Goal: Find specific page/section: Find specific page/section

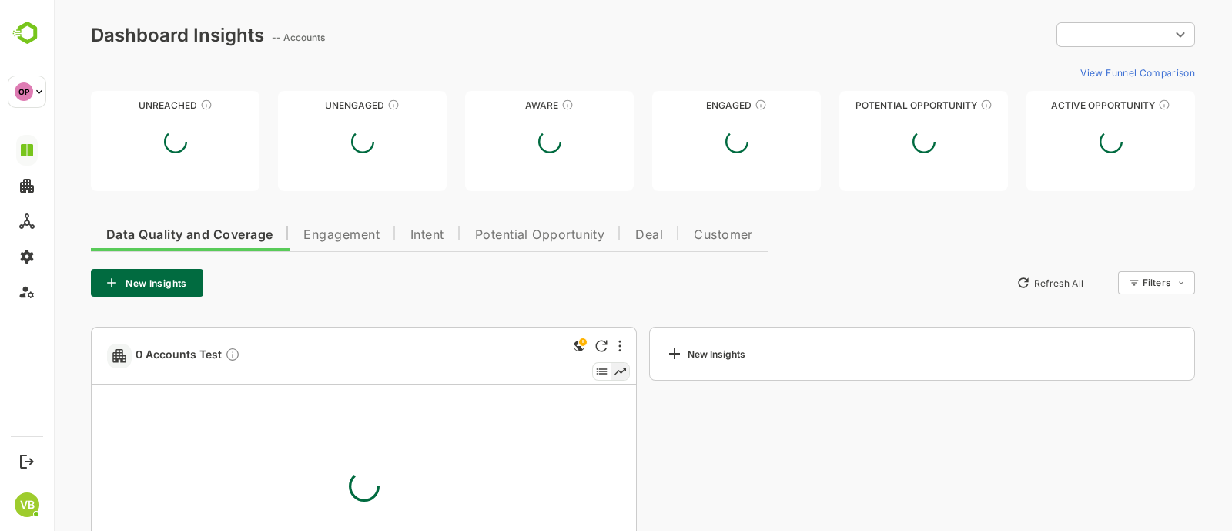
type input "**********"
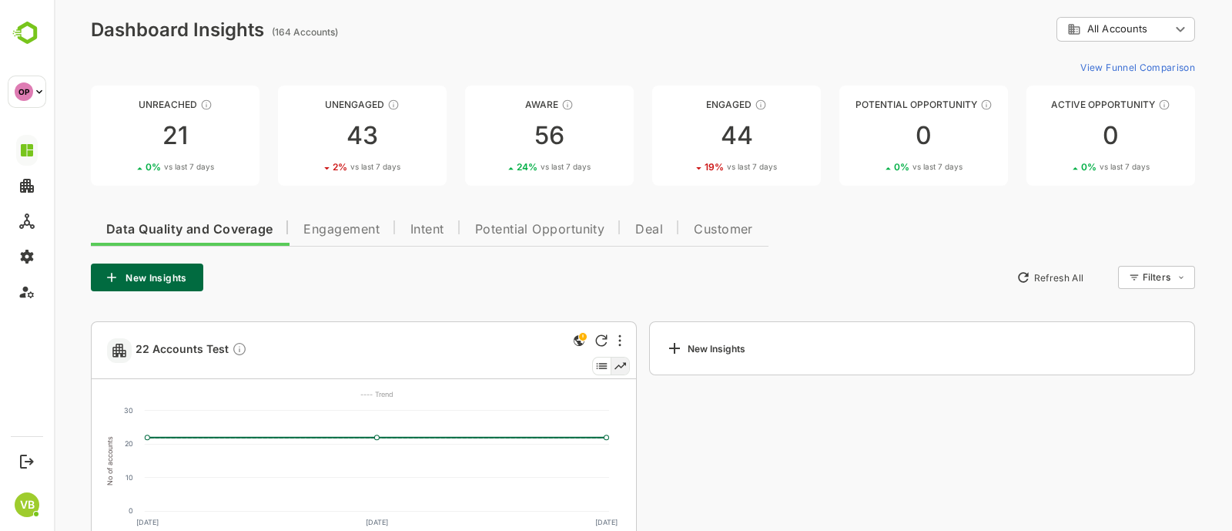
scroll to position [8, 0]
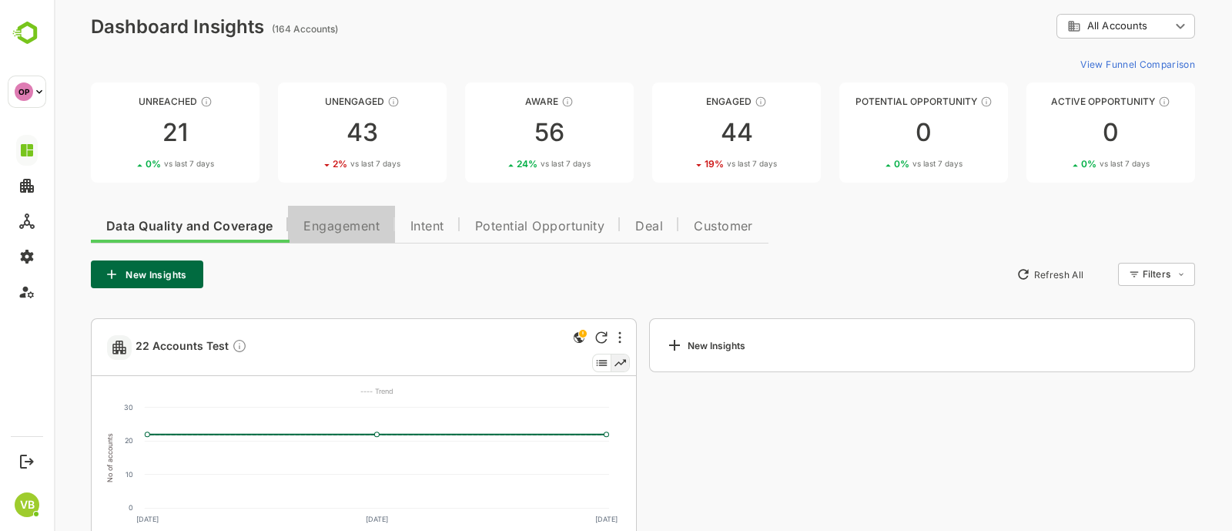
click at [313, 225] on span "Engagement" at bounding box center [341, 226] width 76 height 12
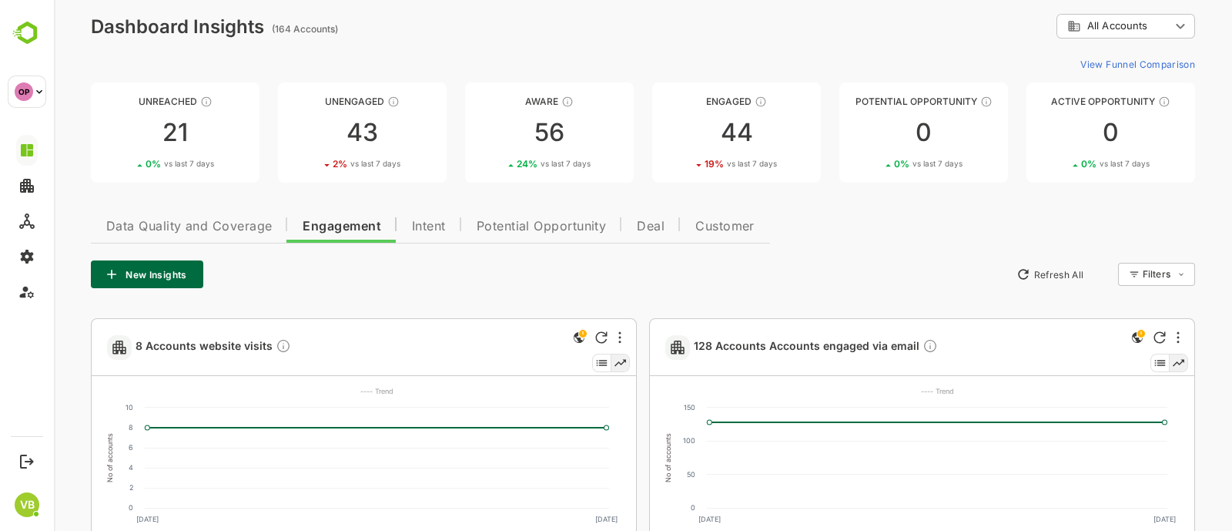
click at [427, 229] on span "Intent" at bounding box center [429, 226] width 34 height 12
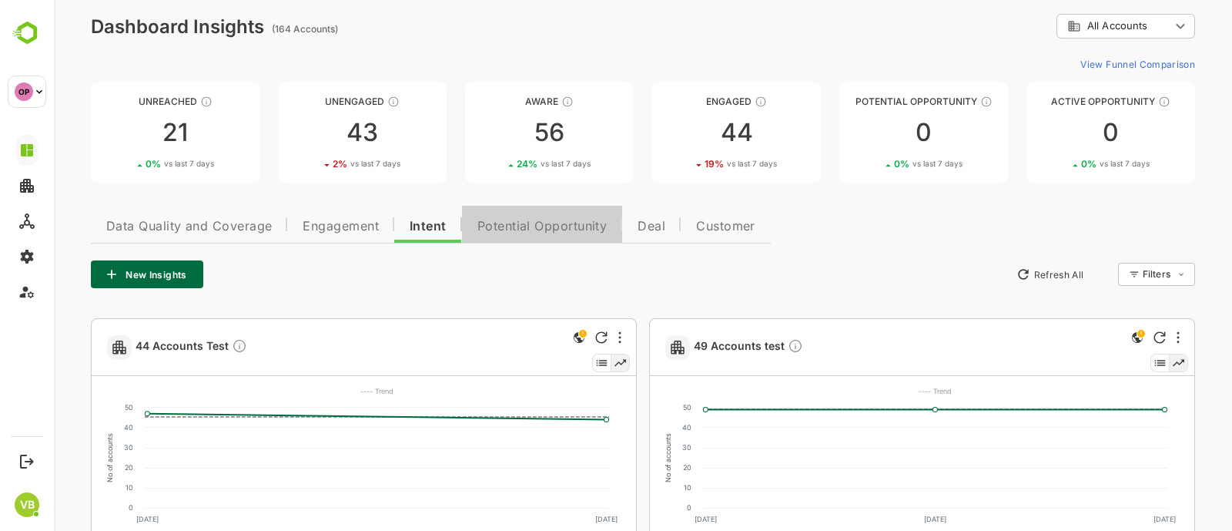
click at [539, 216] on button "Potential Opportunity" at bounding box center [542, 224] width 161 height 37
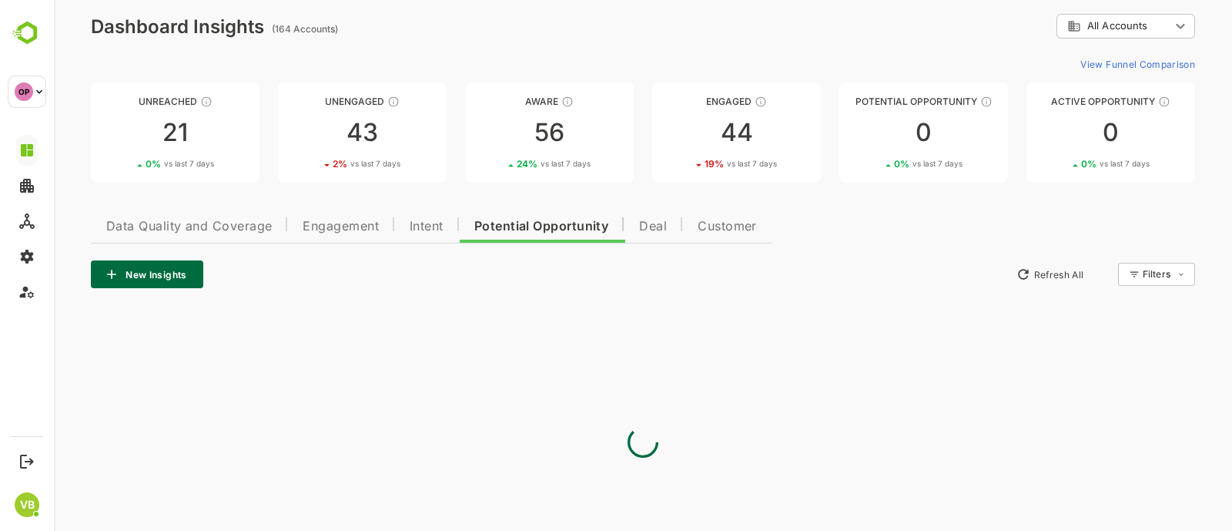
scroll to position [0, 0]
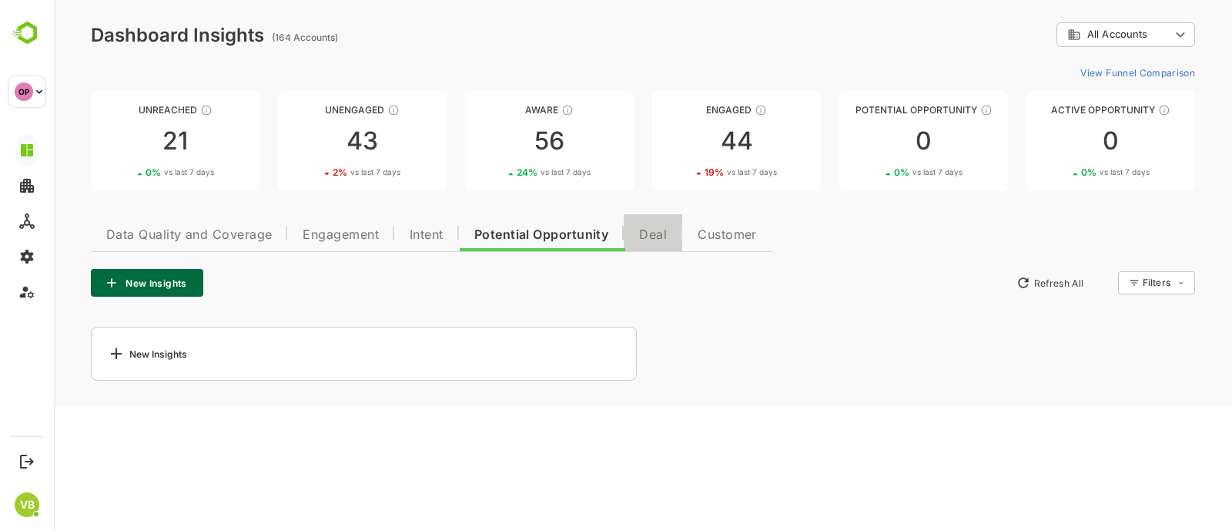
click at [642, 243] on button "Deal" at bounding box center [653, 232] width 59 height 37
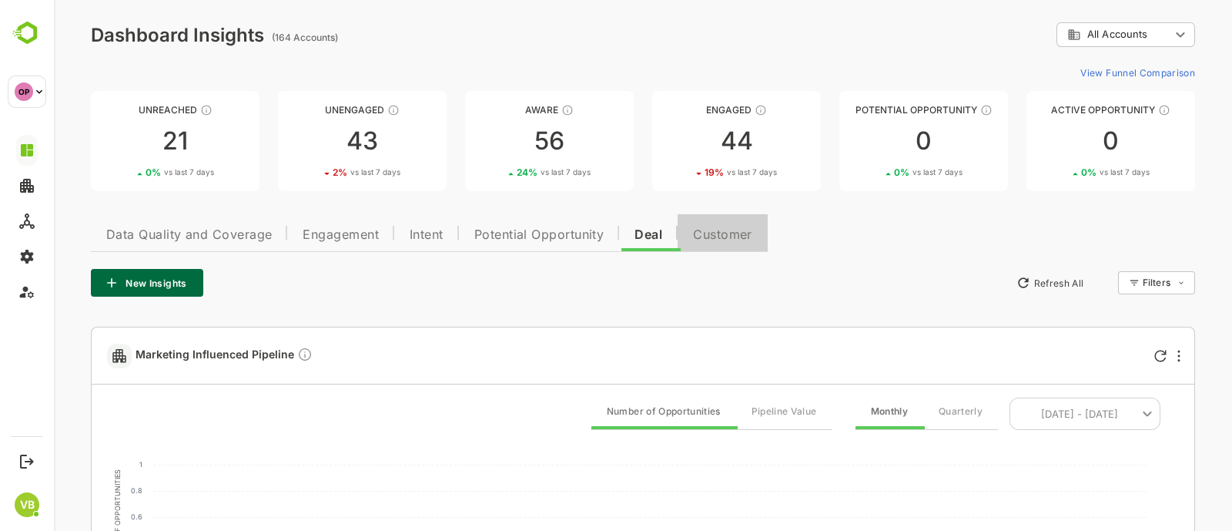
click at [715, 239] on span "Customer" at bounding box center [722, 235] width 59 height 12
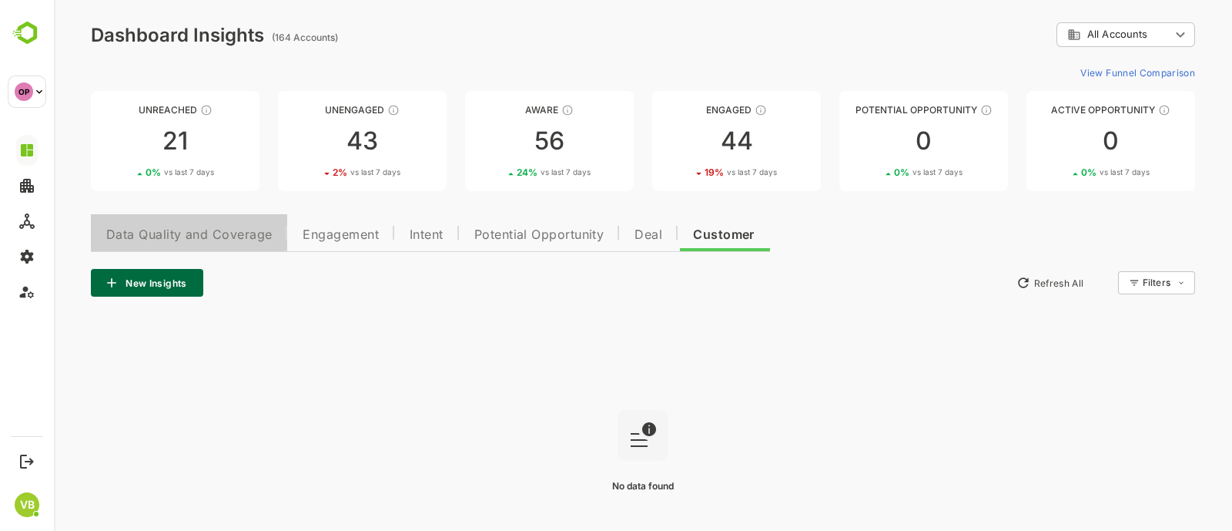
click at [197, 233] on span "Data Quality and Coverage" at bounding box center [189, 235] width 166 height 12
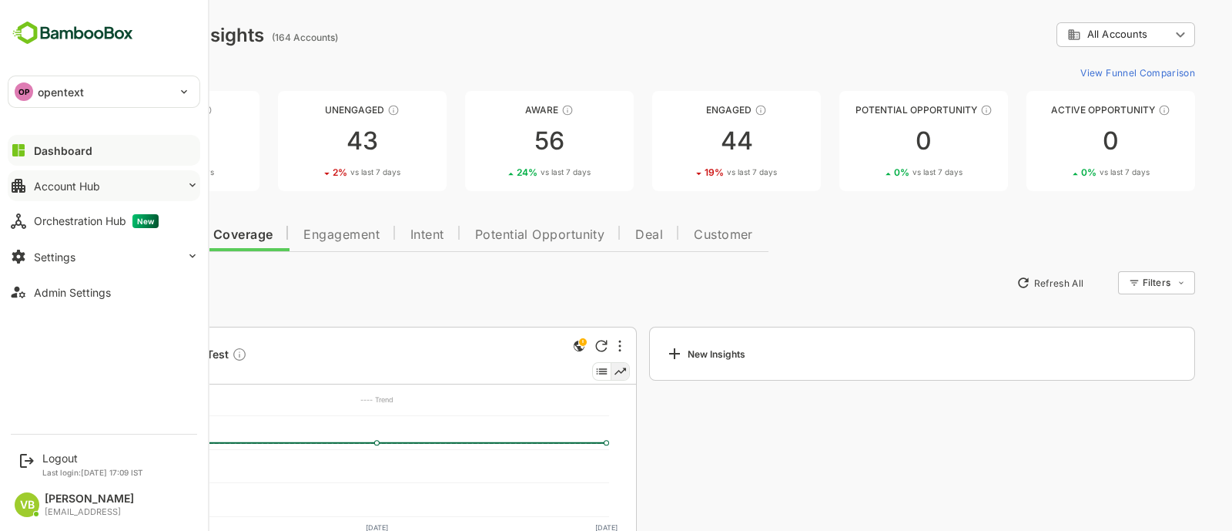
click at [178, 186] on button "Account Hub" at bounding box center [104, 185] width 193 height 31
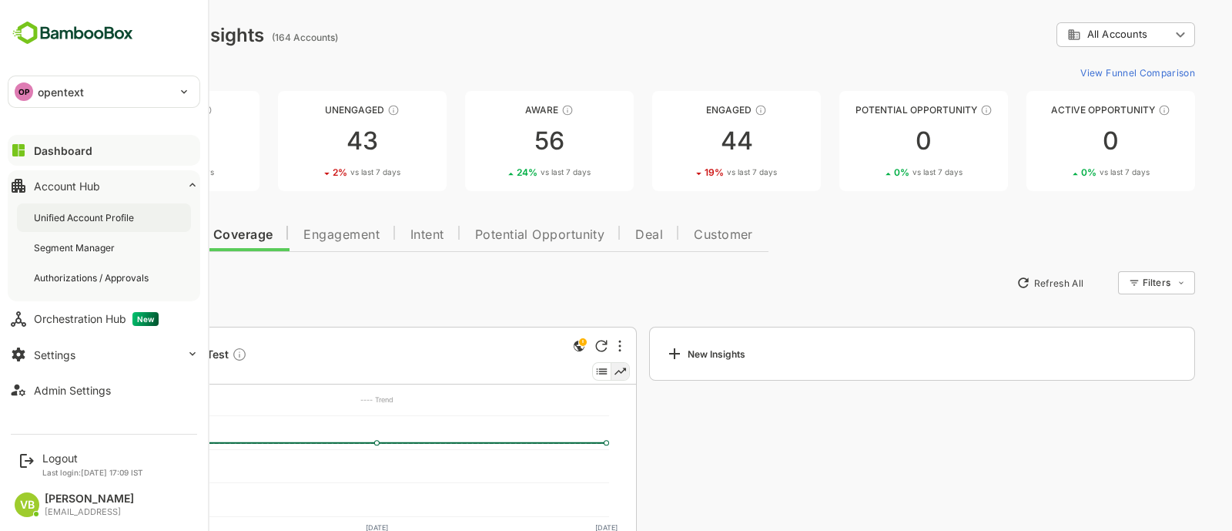
click at [119, 215] on div "Unified Account Profile" at bounding box center [85, 217] width 103 height 13
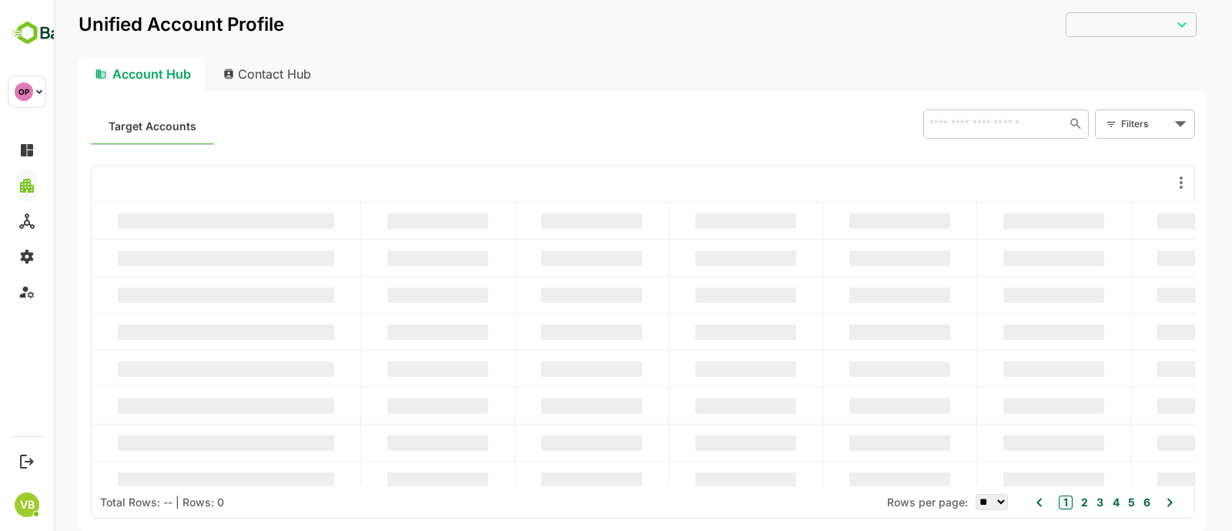
type input "**********"
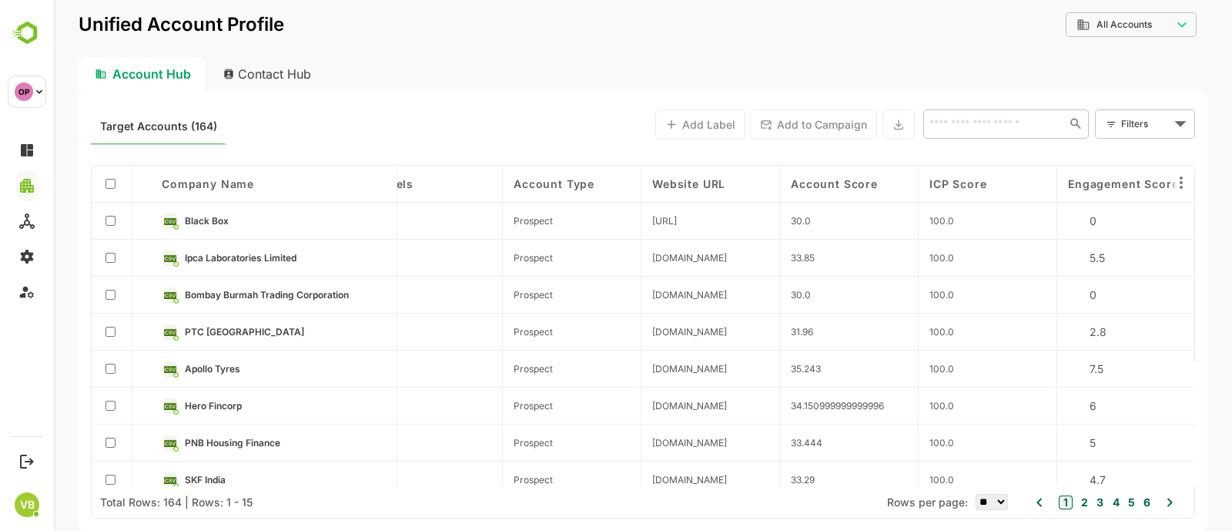
scroll to position [0, 866]
click at [831, 182] on span "Account Score" at bounding box center [833, 183] width 87 height 13
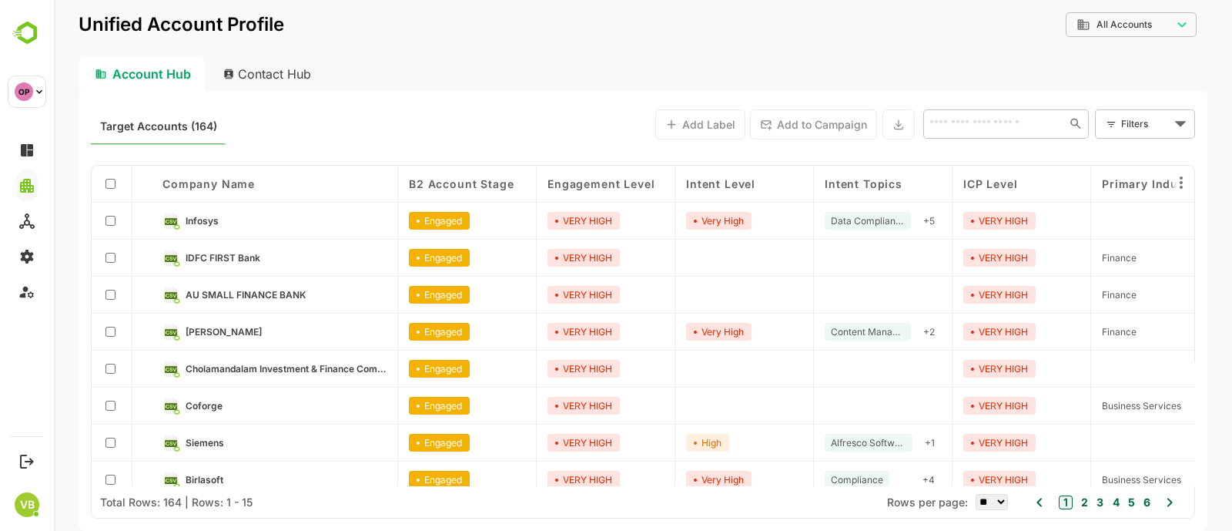
scroll to position [276, 0]
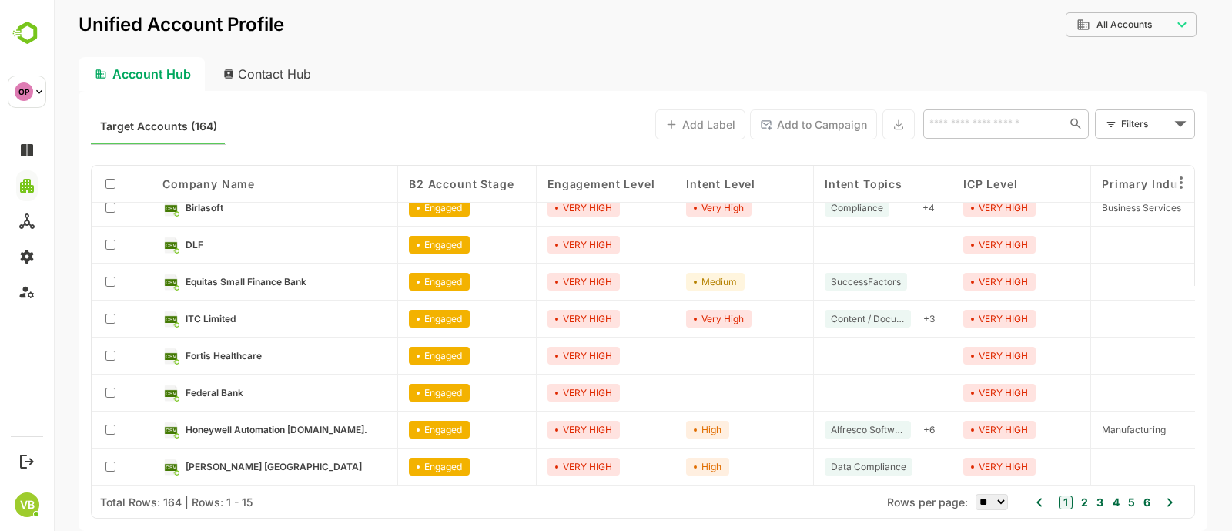
click at [497, 181] on span "B2 Account Stage" at bounding box center [461, 183] width 105 height 13
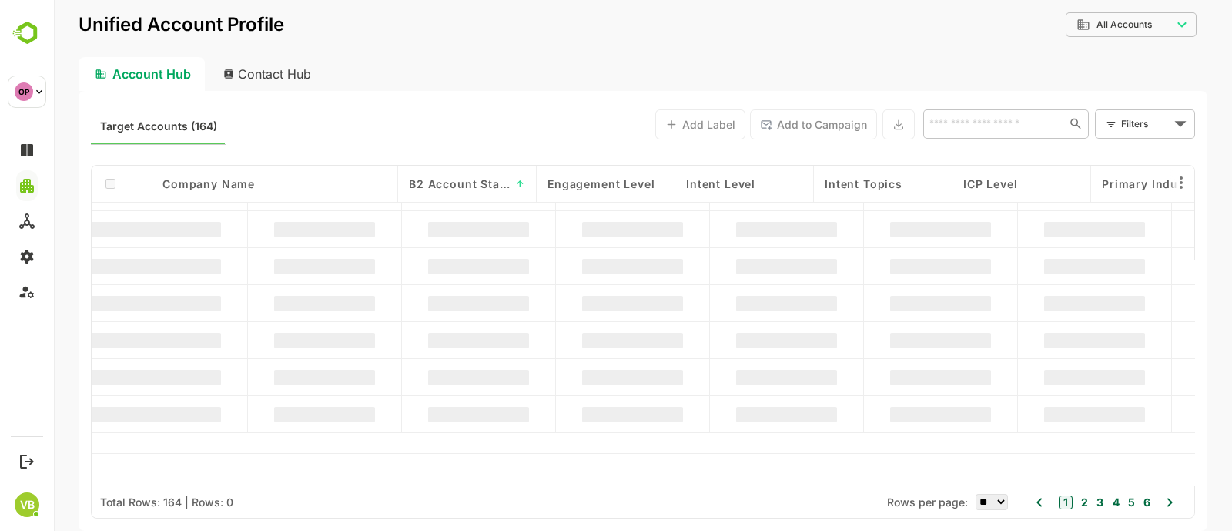
scroll to position [142, 0]
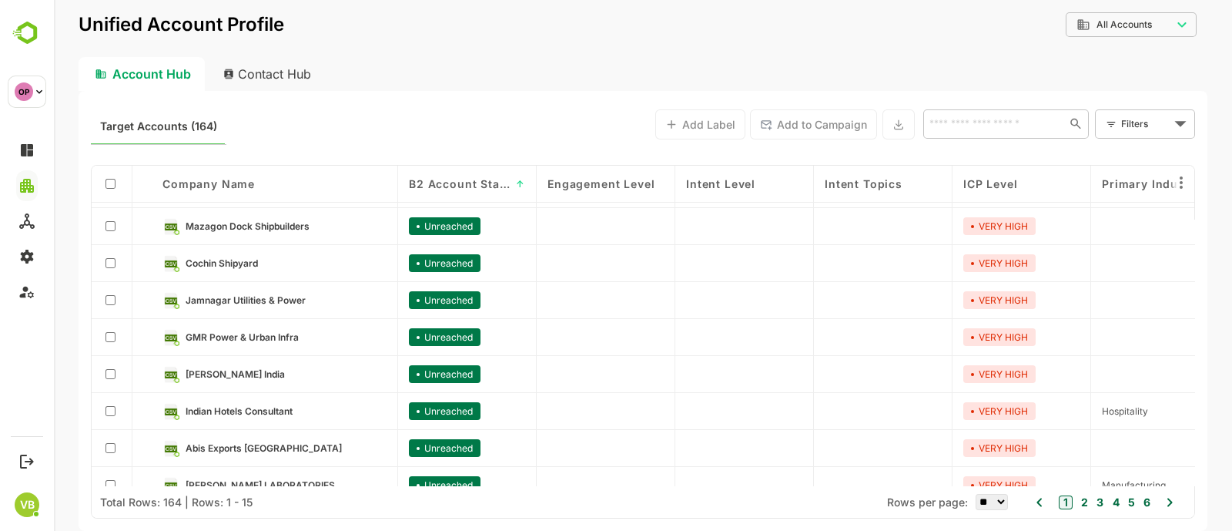
click at [497, 181] on span "B2 Account Stage" at bounding box center [460, 183] width 102 height 13
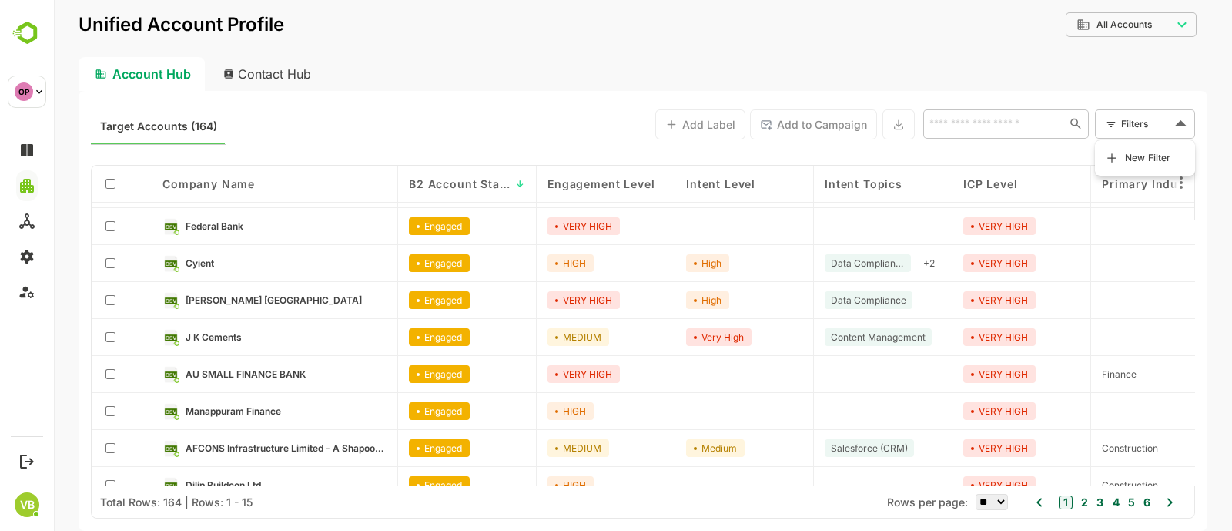
click at [1144, 124] on body "**********" at bounding box center [643, 265] width 1178 height 531
click at [1137, 153] on span "New Filter" at bounding box center [1148, 158] width 46 height 18
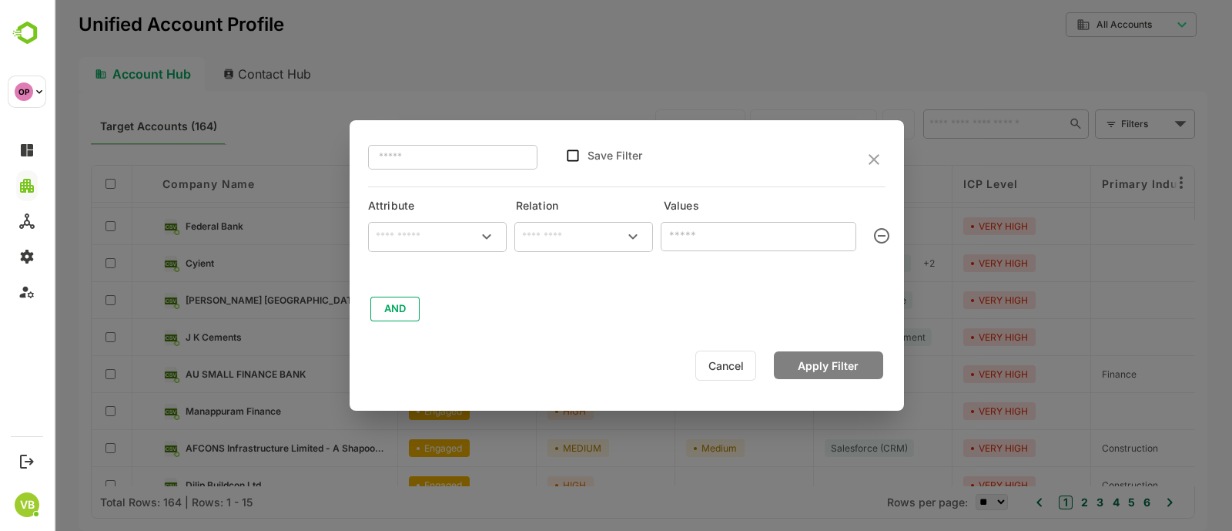
click at [477, 229] on icon "Open" at bounding box center [486, 236] width 18 height 18
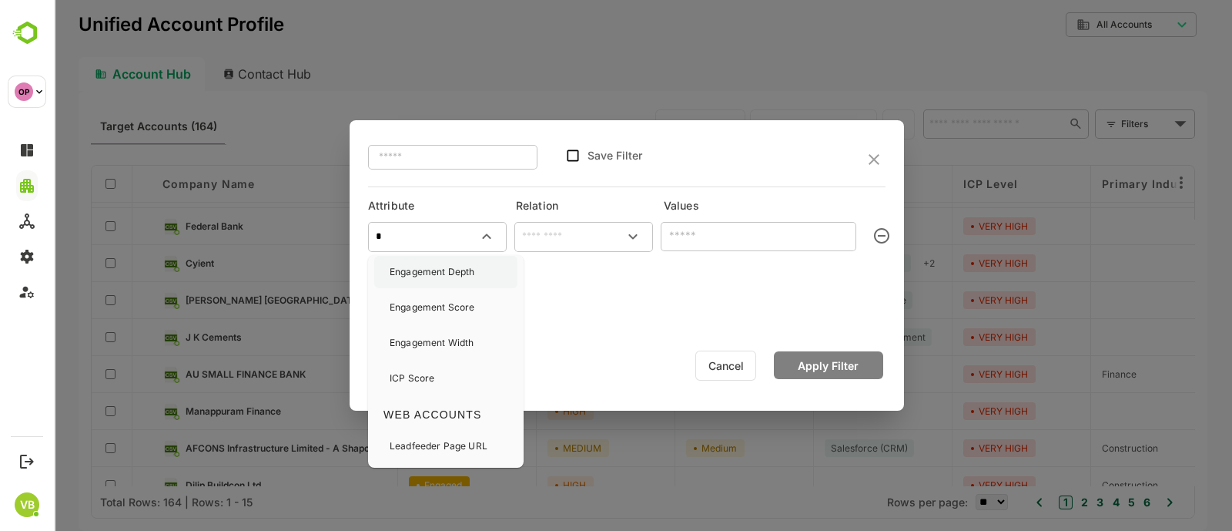
scroll to position [0, 0]
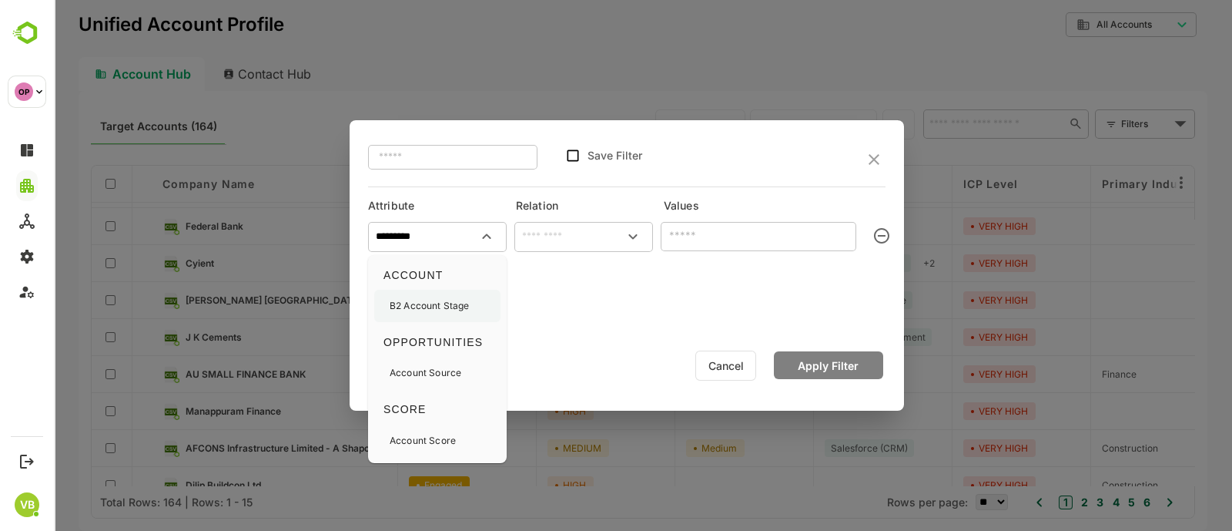
click at [438, 305] on p "B2 Account Stage" at bounding box center [429, 306] width 79 height 14
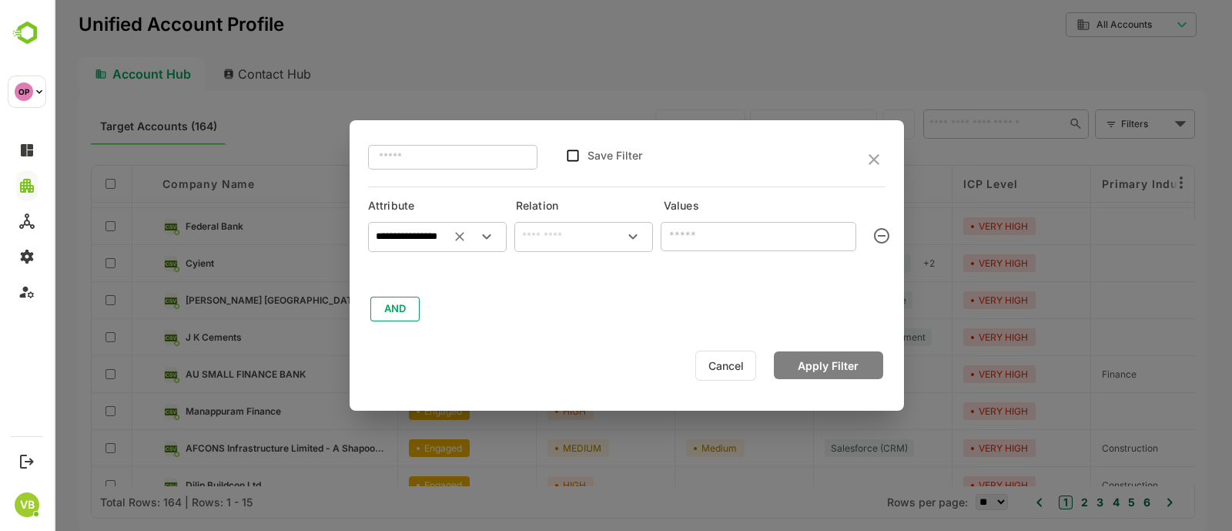
type input "**********"
click at [594, 233] on input "text" at bounding box center [583, 236] width 132 height 18
click at [572, 279] on li "includes" at bounding box center [583, 273] width 132 height 28
type input "********"
click at [706, 241] on input "text" at bounding box center [745, 235] width 161 height 18
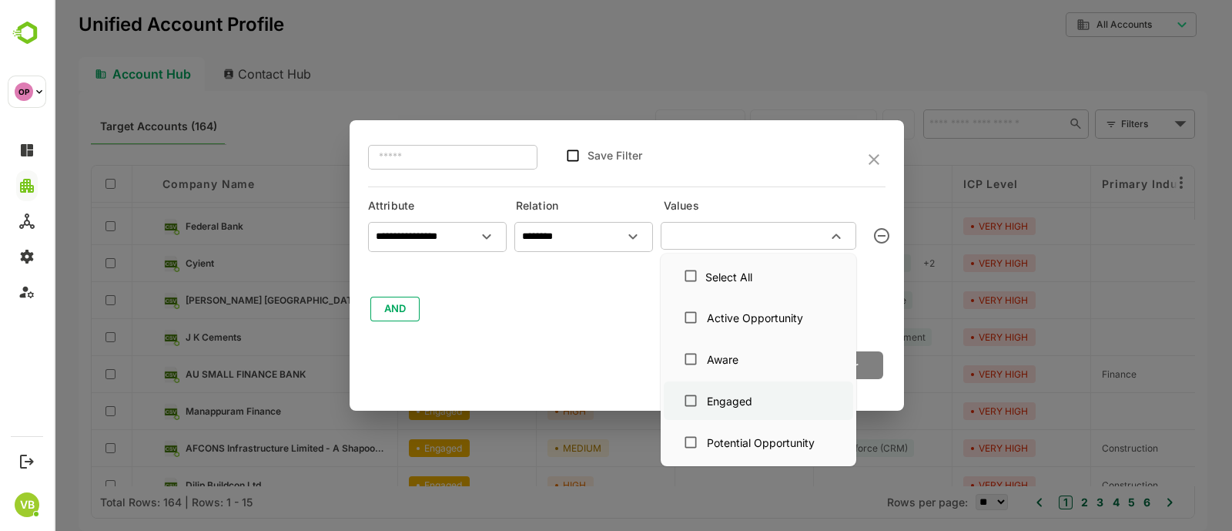
click at [729, 407] on div "Engaged" at bounding box center [729, 401] width 45 height 16
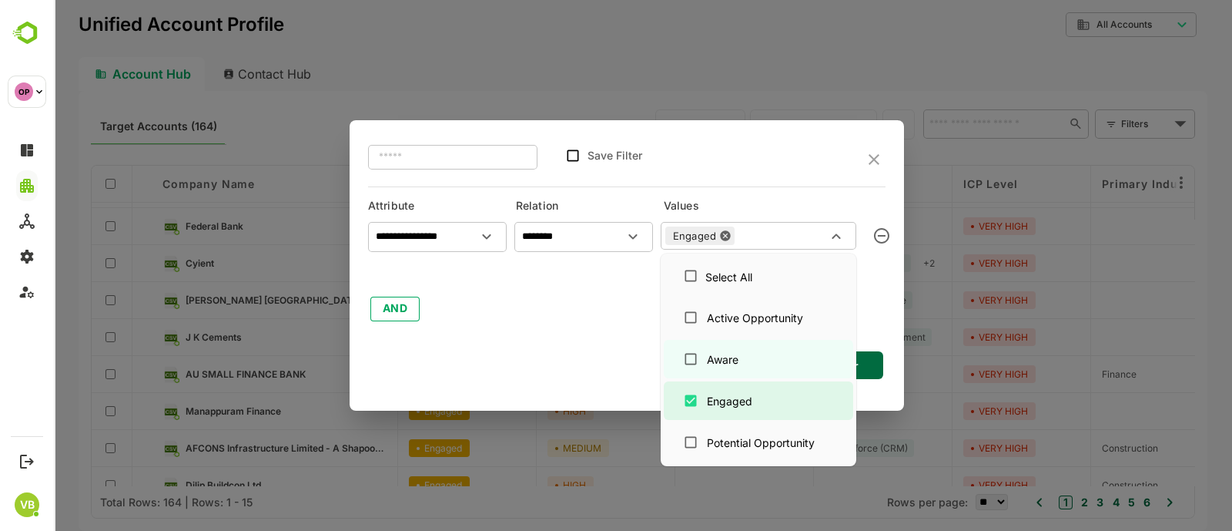
click at [873, 310] on div "**********" at bounding box center [626, 269] width 517 height 109
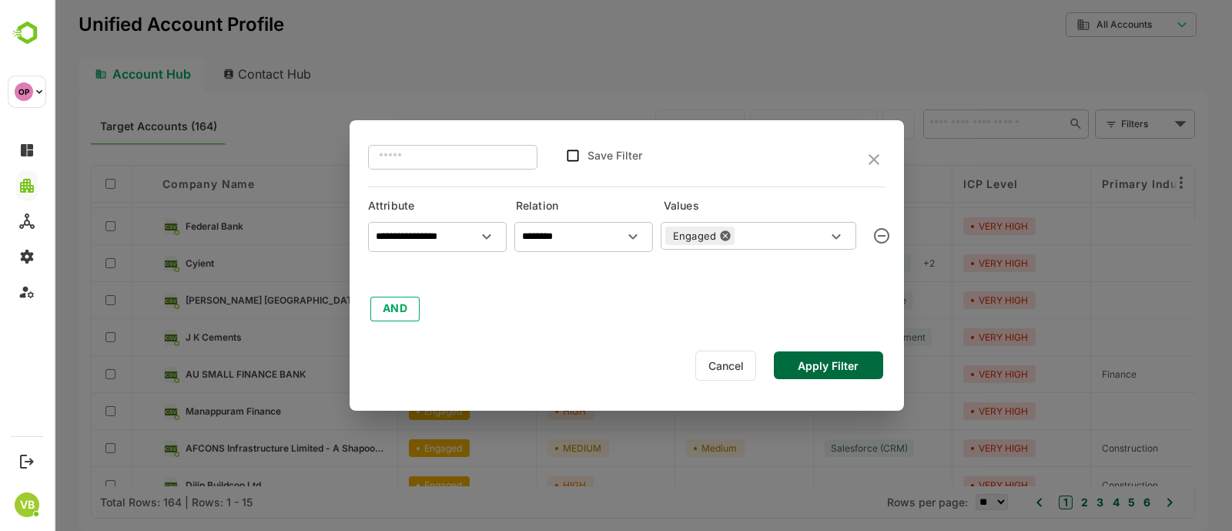
click at [839, 367] on button "Apply Filter" at bounding box center [828, 365] width 109 height 28
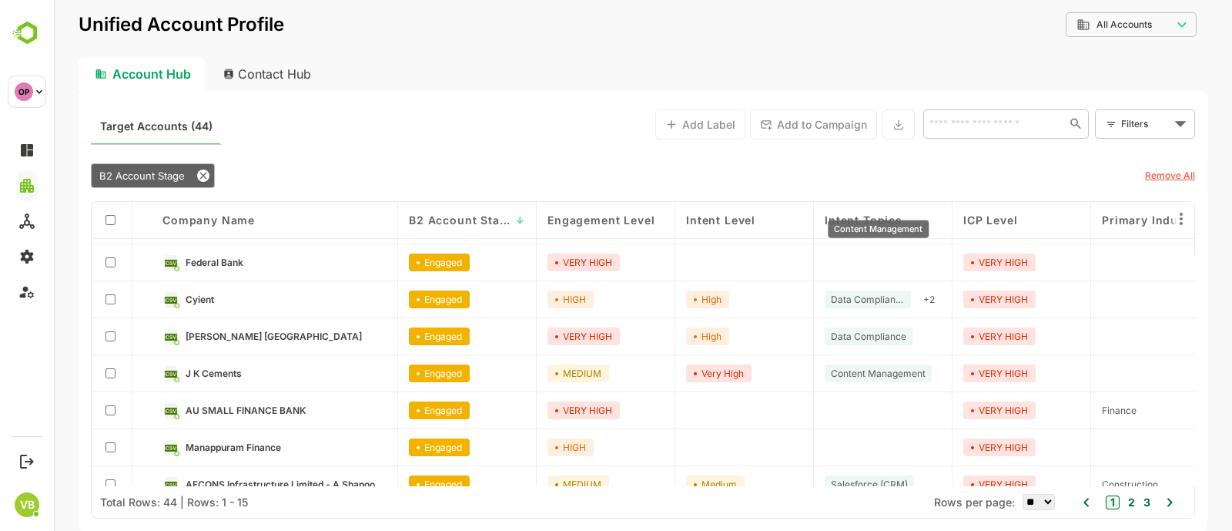
scroll to position [311, 0]
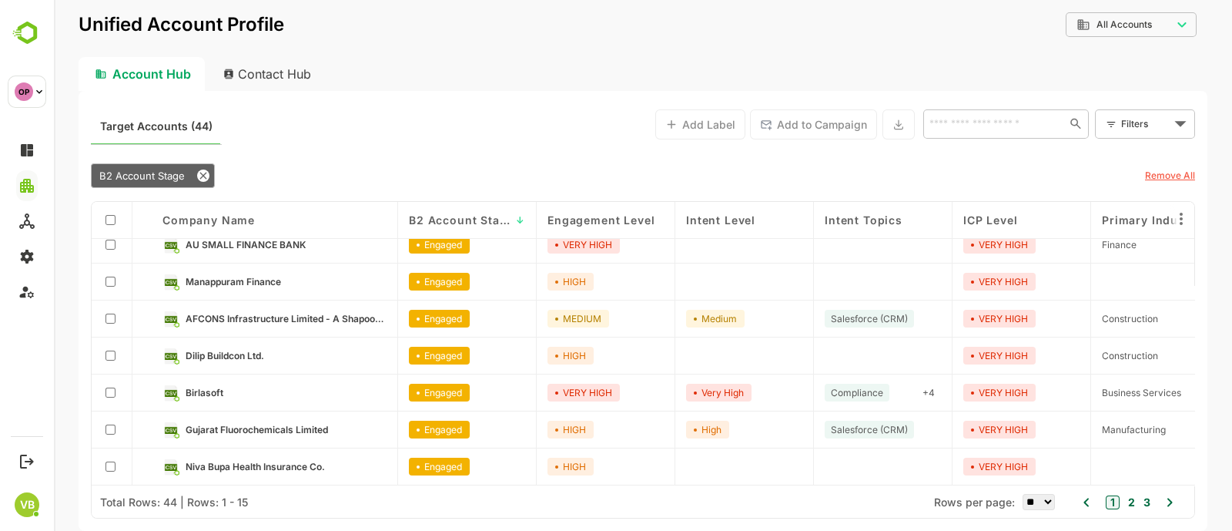
click at [1166, 502] on icon at bounding box center [1169, 502] width 18 height 18
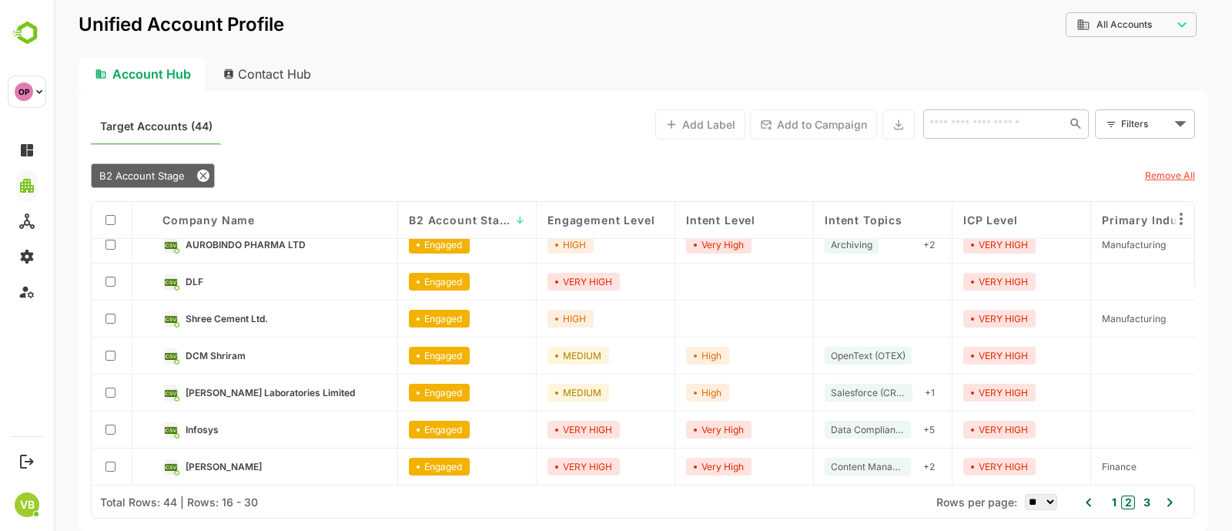
click at [1175, 499] on icon at bounding box center [1169, 502] width 18 height 18
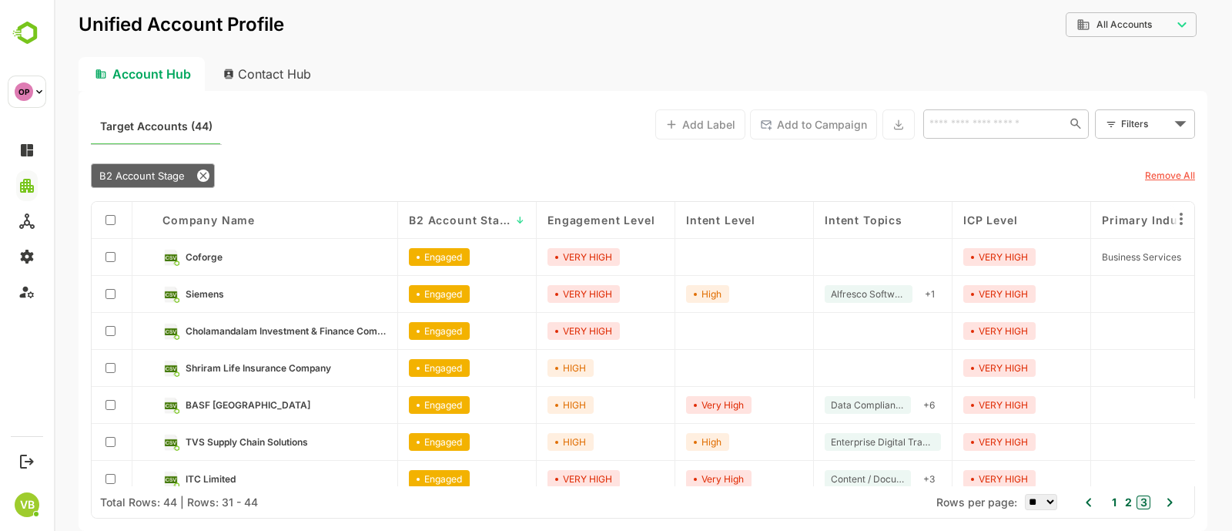
click at [1152, 175] on u "Remove All" at bounding box center [1170, 175] width 50 height 12
